Goal: Task Accomplishment & Management: Manage account settings

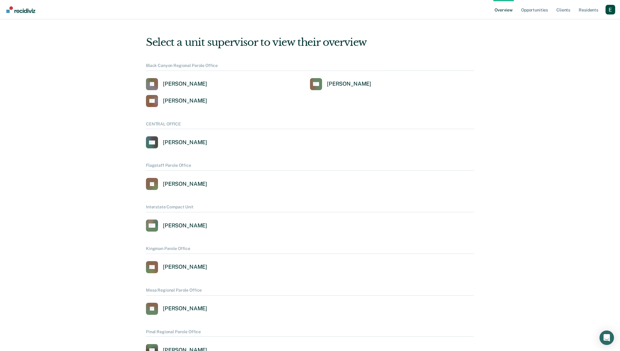
click at [611, 11] on div "Profile dropdown button" at bounding box center [610, 10] width 10 height 10
click at [574, 25] on link "Profile" at bounding box center [586, 24] width 49 height 5
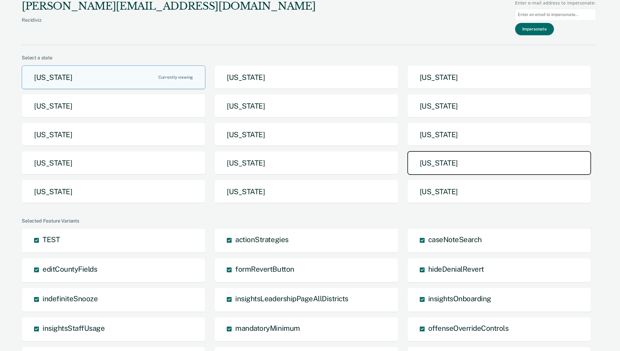
click at [506, 166] on button "[US_STATE]" at bounding box center [499, 163] width 184 height 24
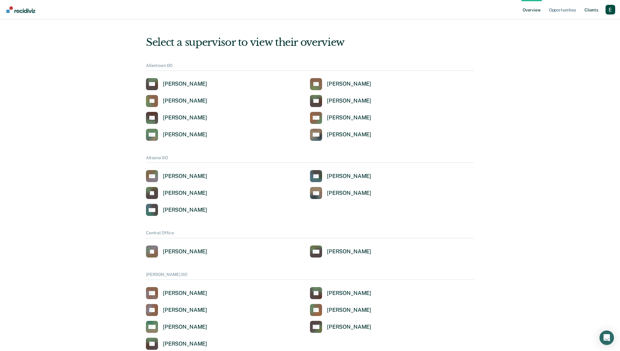
click at [587, 9] on link "Client s" at bounding box center [591, 9] width 16 height 19
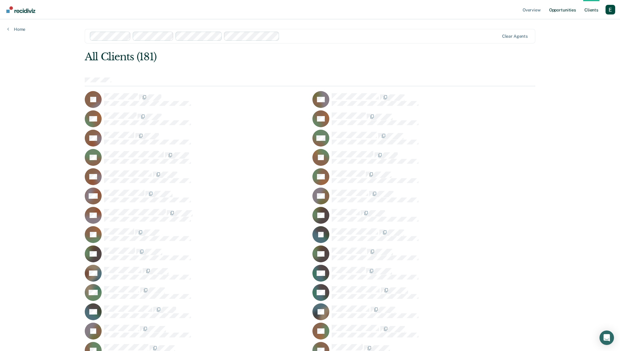
click at [564, 12] on link "Opportunities" at bounding box center [562, 9] width 29 height 19
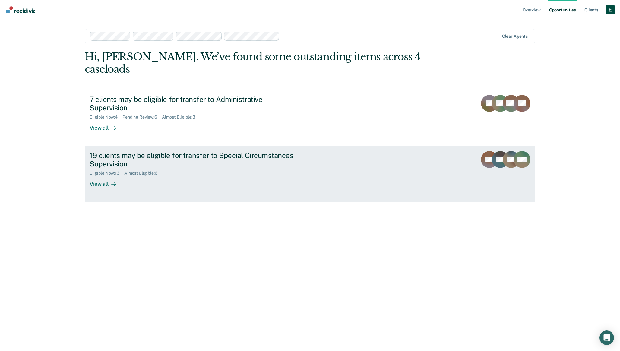
click at [233, 151] on div "19 clients may be eligible for transfer to Special Circumstances Supervision" at bounding box center [196, 159] width 212 height 17
